Goal: Obtain resource: Obtain resource

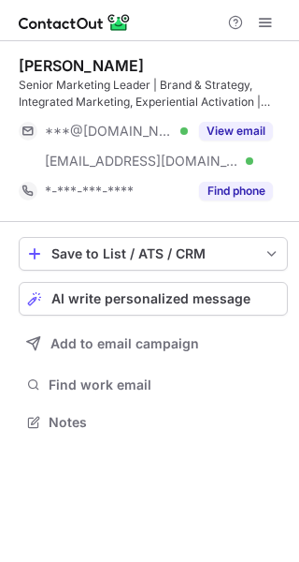
scroll to position [409, 299]
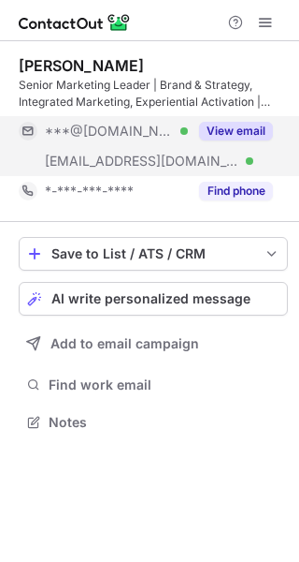
click at [265, 127] on button "View email" at bounding box center [236, 131] width 74 height 19
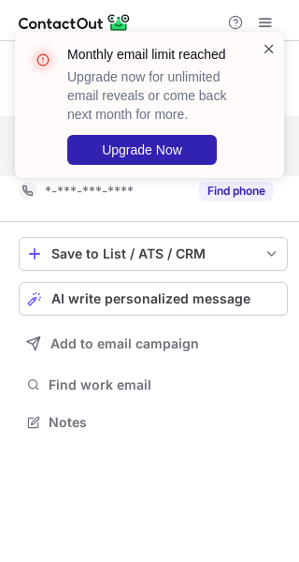
click at [268, 51] on span at bounding box center [269, 48] width 15 height 19
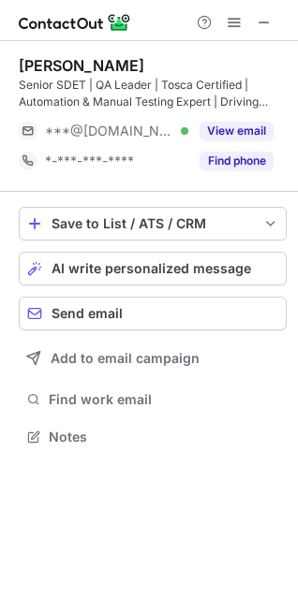
scroll to position [424, 298]
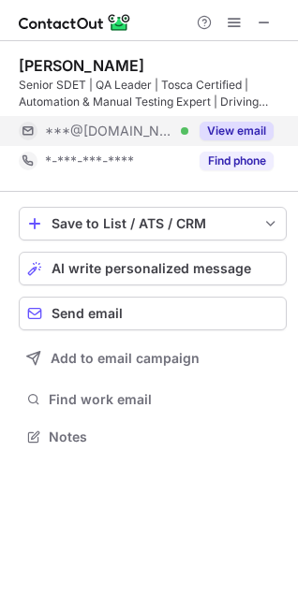
click at [230, 125] on button "View email" at bounding box center [236, 131] width 74 height 19
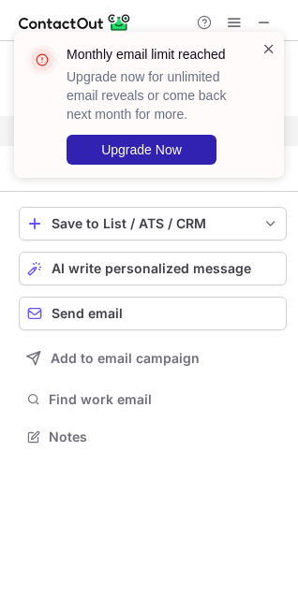
click at [275, 43] on span at bounding box center [268, 48] width 15 height 19
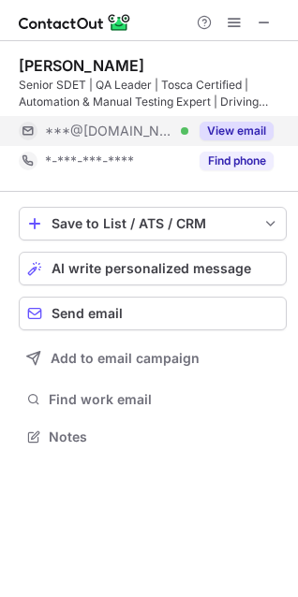
click at [241, 125] on button "View email" at bounding box center [236, 131] width 74 height 19
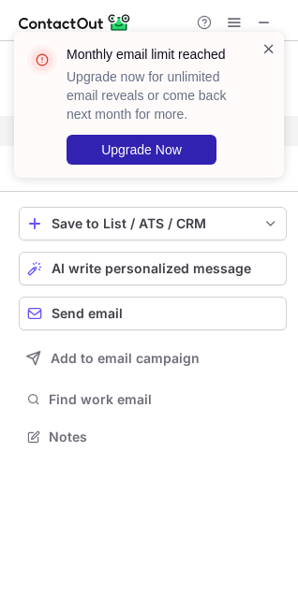
click at [268, 50] on span at bounding box center [268, 48] width 15 height 19
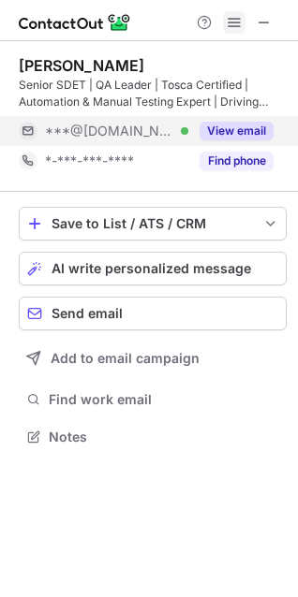
click at [231, 19] on span at bounding box center [233, 22] width 15 height 15
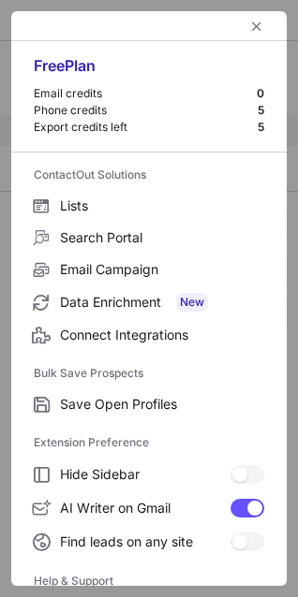
scroll to position [182, 0]
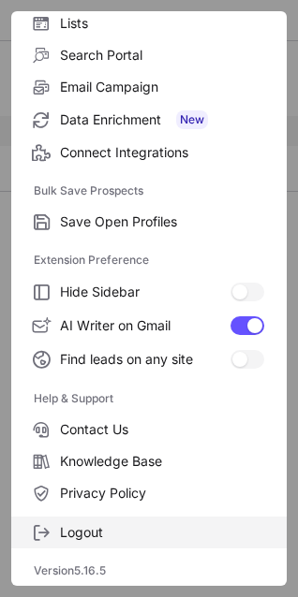
click at [89, 535] on span "Logout" at bounding box center [162, 532] width 204 height 17
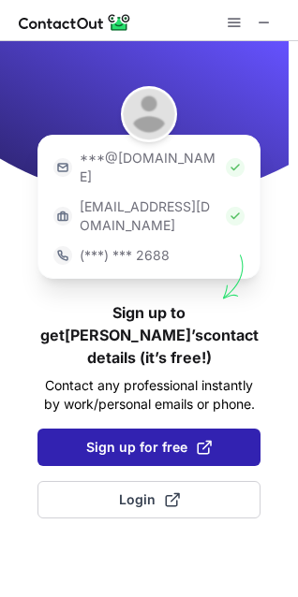
click at [159, 438] on span "Sign up for free" at bounding box center [148, 447] width 125 height 19
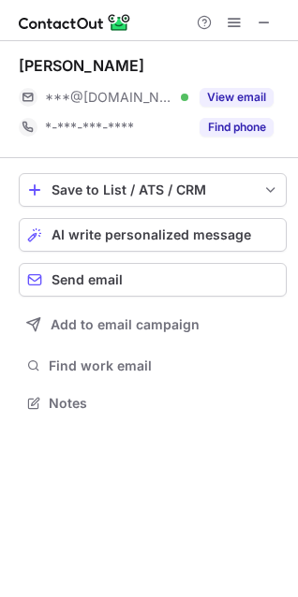
scroll to position [390, 298]
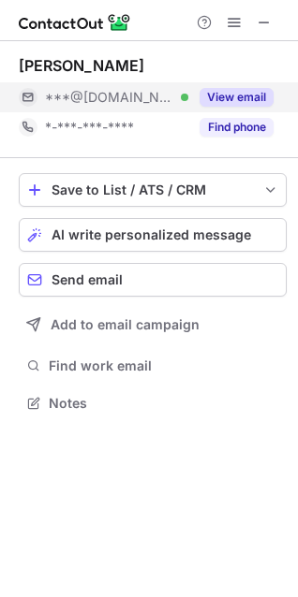
click at [241, 101] on button "View email" at bounding box center [236, 97] width 74 height 19
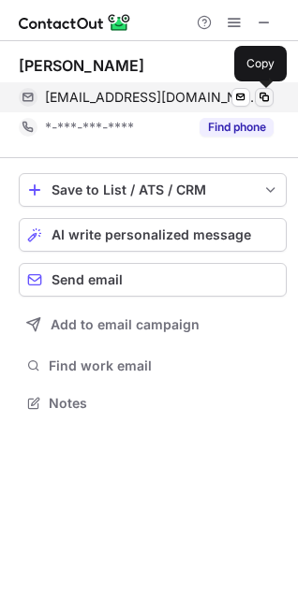
click at [261, 93] on span at bounding box center [263, 97] width 15 height 15
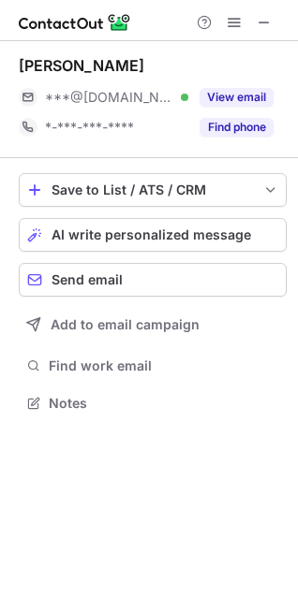
scroll to position [390, 298]
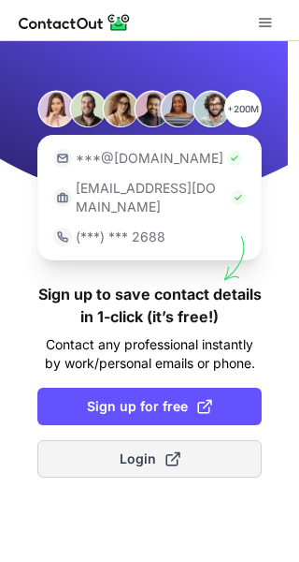
click at [178, 451] on span at bounding box center [173, 458] width 15 height 15
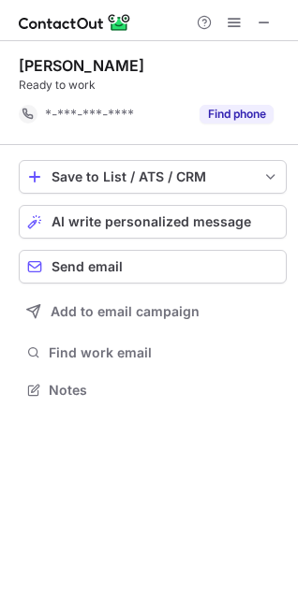
scroll to position [377, 298]
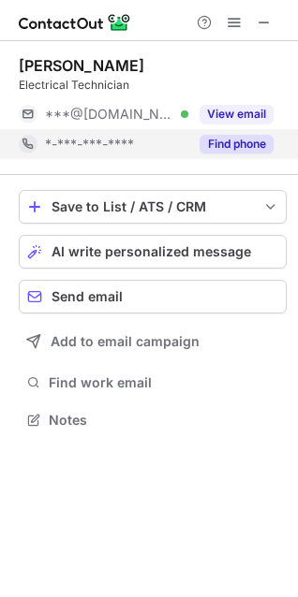
scroll to position [407, 298]
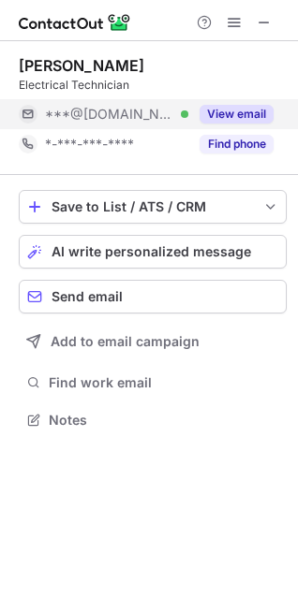
click at [235, 120] on button "View email" at bounding box center [236, 114] width 74 height 19
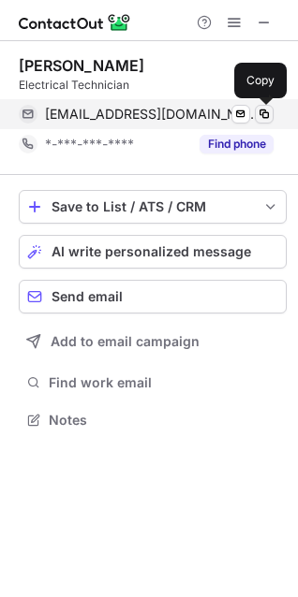
click at [263, 111] on span at bounding box center [263, 114] width 15 height 15
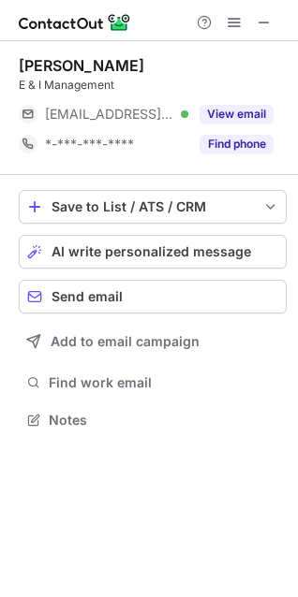
scroll to position [407, 298]
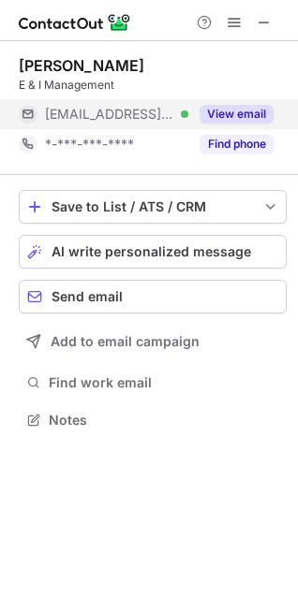
click at [243, 116] on button "View email" at bounding box center [236, 114] width 74 height 19
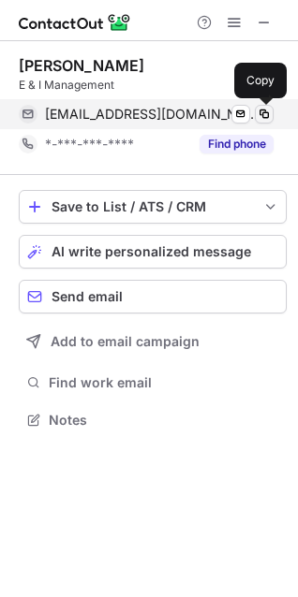
click at [267, 109] on span at bounding box center [263, 114] width 15 height 15
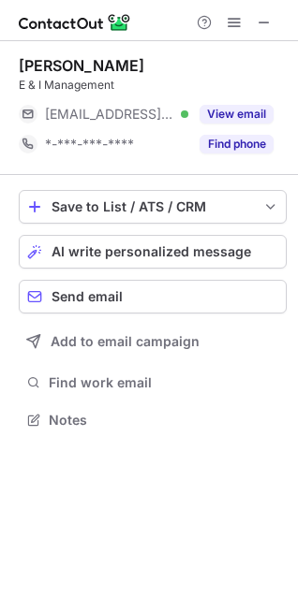
scroll to position [407, 298]
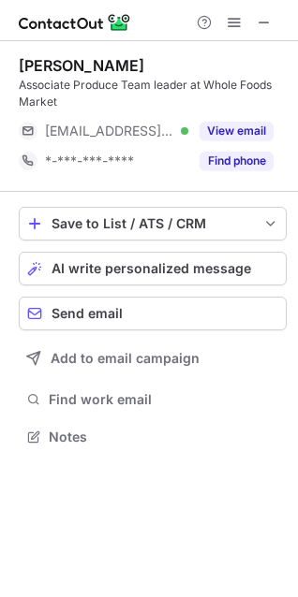
scroll to position [424, 298]
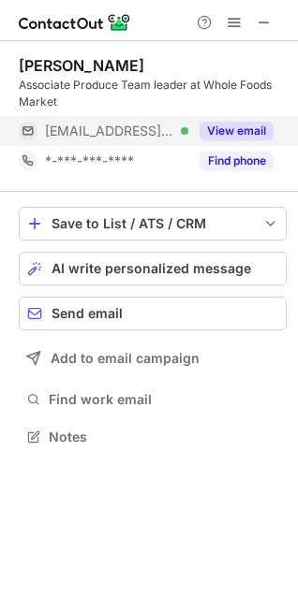
click at [230, 132] on button "View email" at bounding box center [236, 131] width 74 height 19
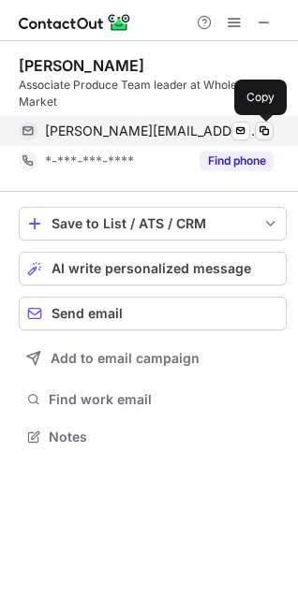
click at [261, 127] on span at bounding box center [263, 131] width 15 height 15
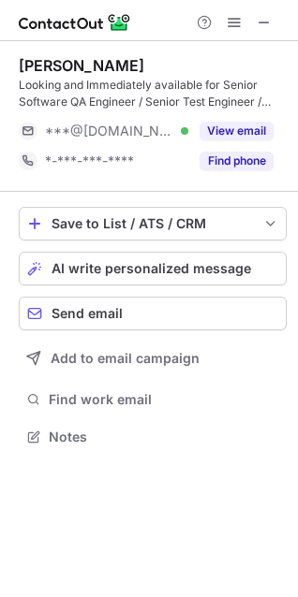
scroll to position [424, 298]
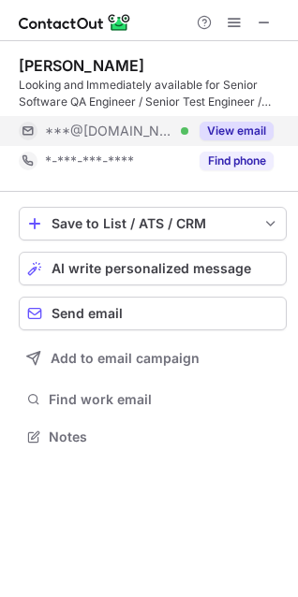
click at [222, 126] on button "View email" at bounding box center [236, 131] width 74 height 19
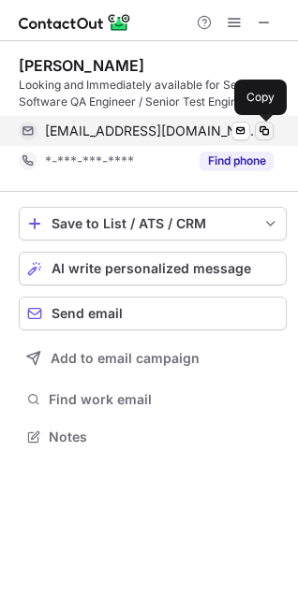
click at [258, 127] on span at bounding box center [263, 131] width 15 height 15
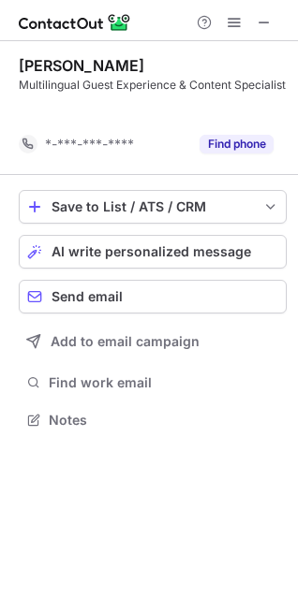
scroll to position [377, 298]
